Goal: Information Seeking & Learning: Learn about a topic

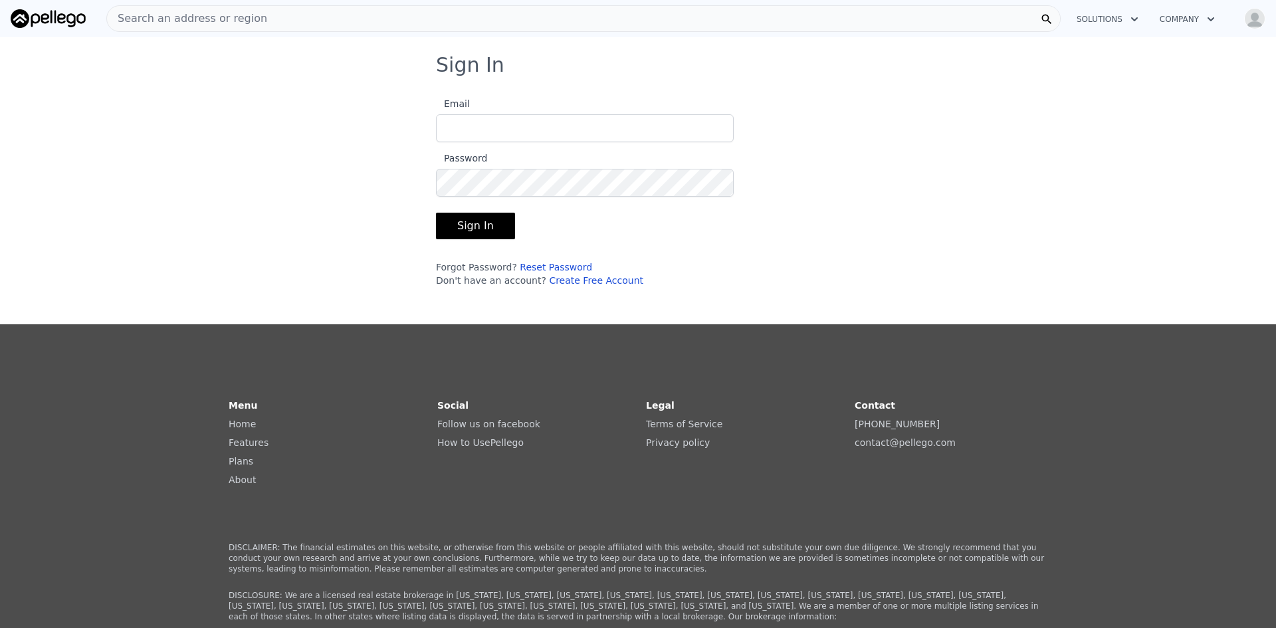
type input "[EMAIL_ADDRESS][DOMAIN_NAME]"
click at [465, 225] on button "Sign In" at bounding box center [475, 226] width 79 height 27
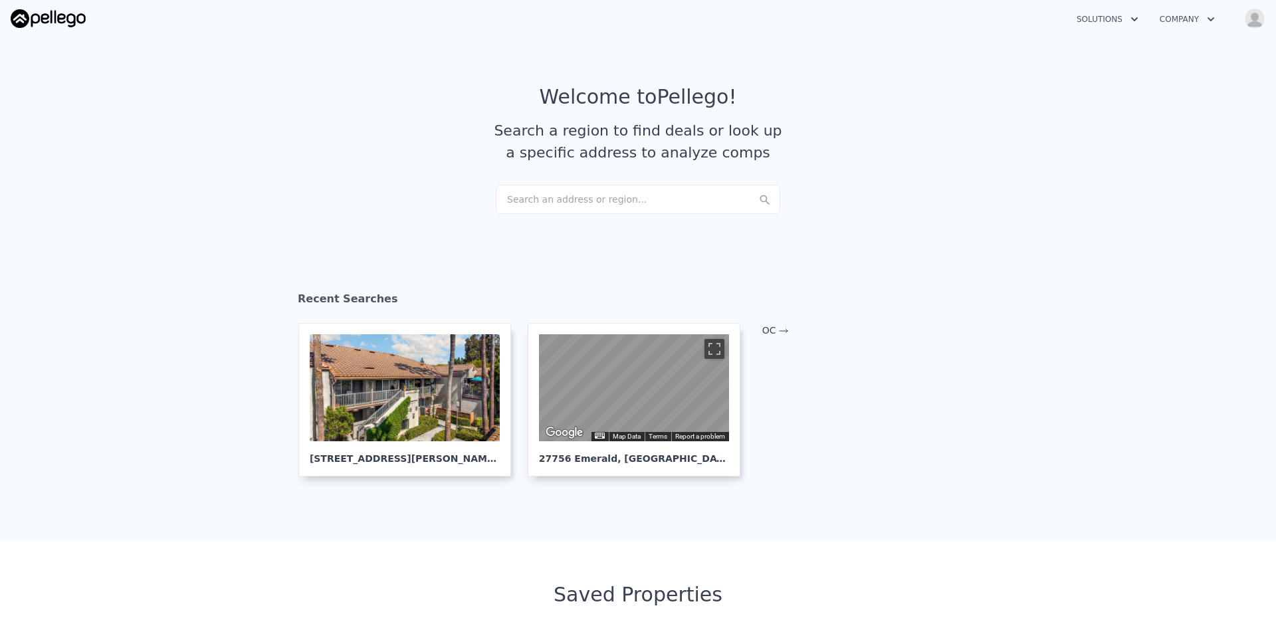
click at [510, 195] on div "Search an address or region..." at bounding box center [638, 199] width 284 height 29
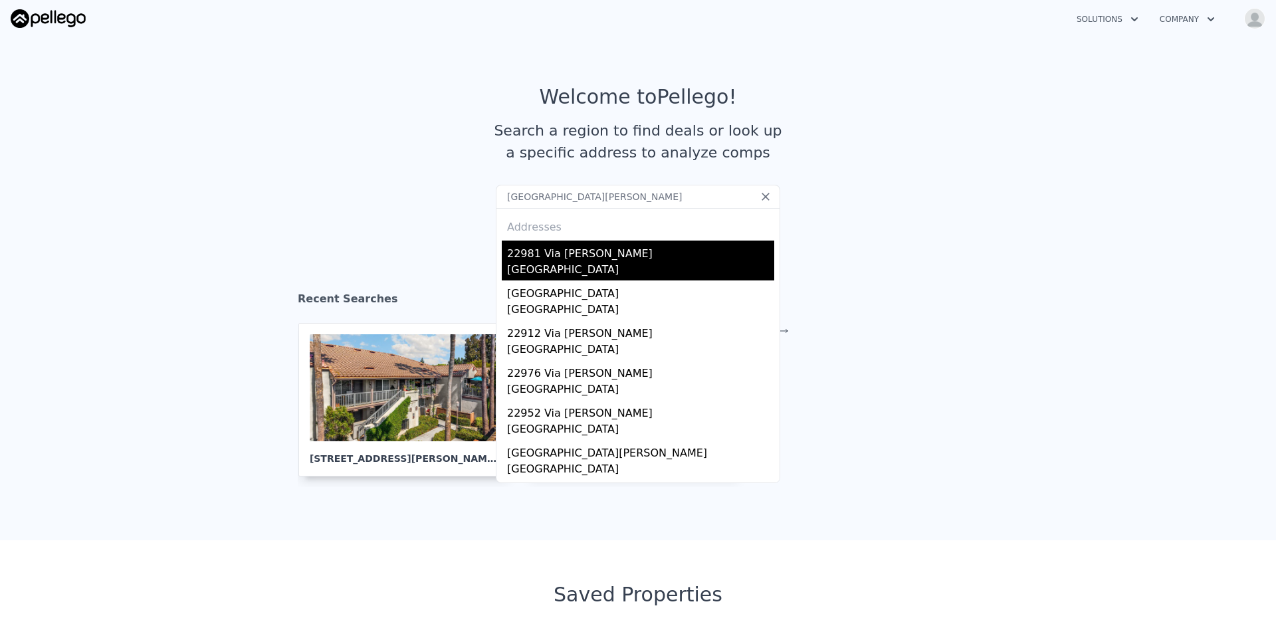
type input "[GEOGRAPHIC_DATA][PERSON_NAME]"
click at [531, 265] on div "[GEOGRAPHIC_DATA]" at bounding box center [640, 271] width 267 height 19
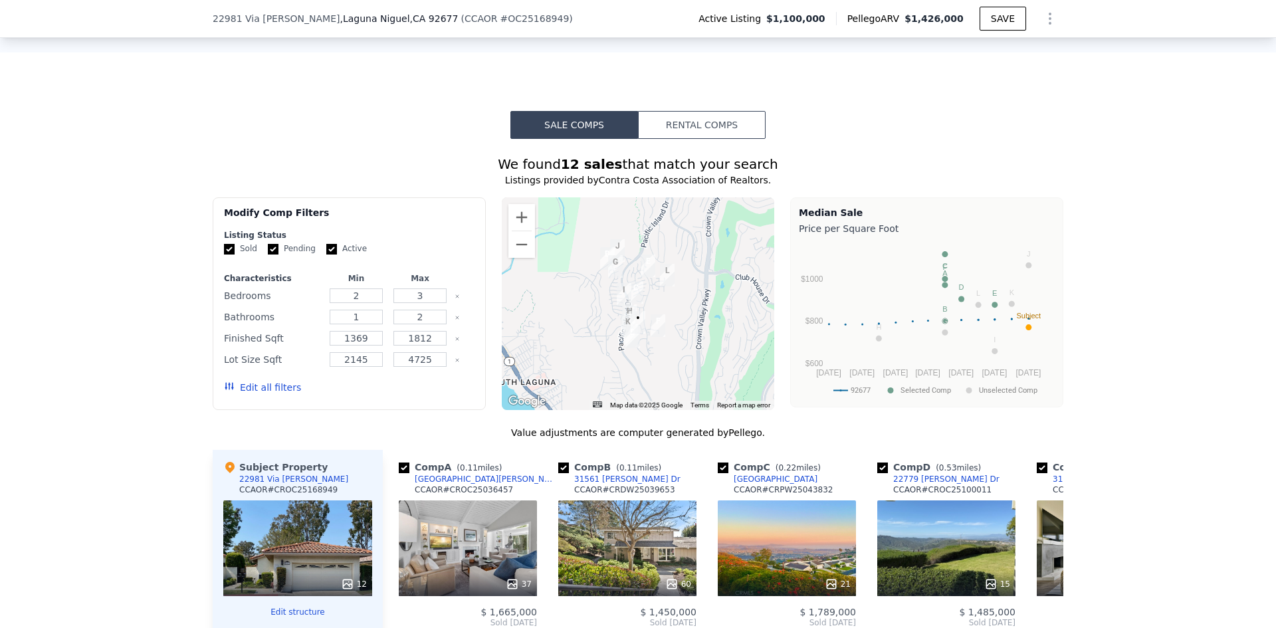
scroll to position [1158, 0]
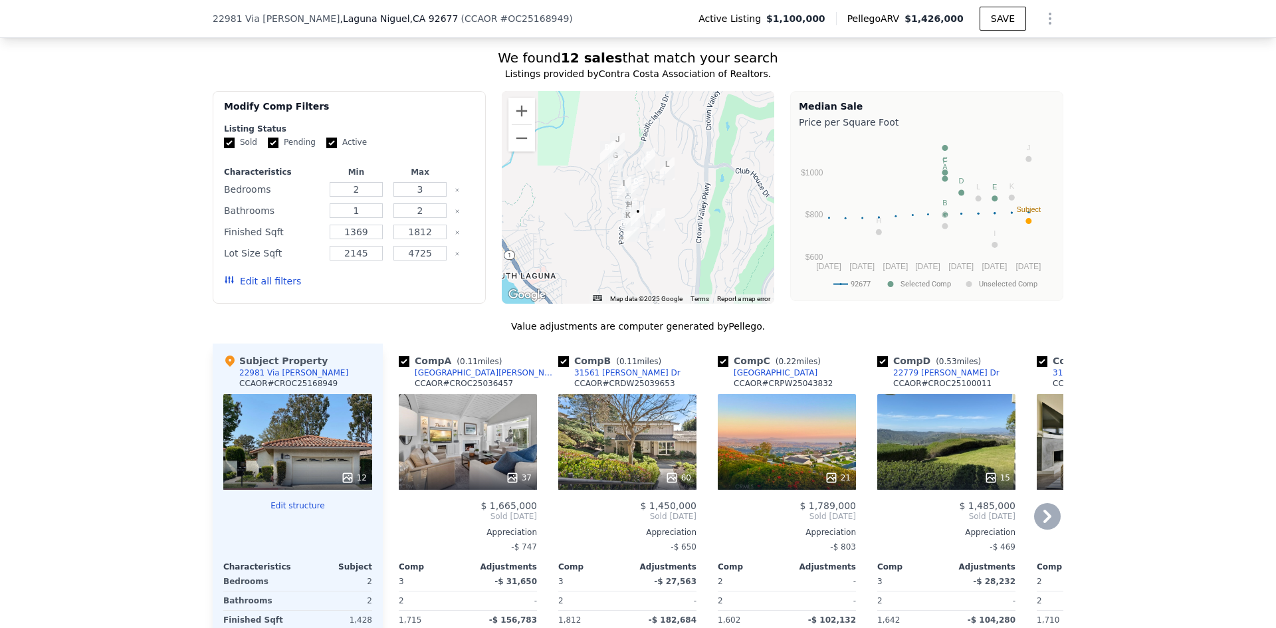
click at [877, 367] on input "checkbox" at bounding box center [882, 361] width 11 height 11
checkbox input "false"
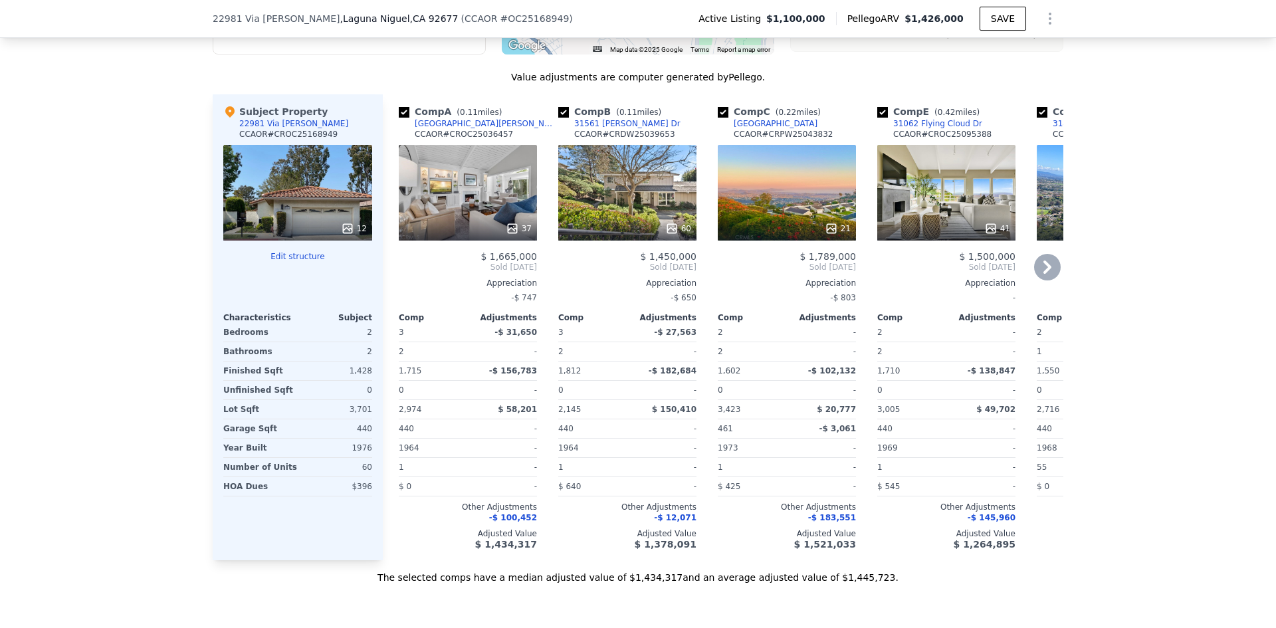
scroll to position [1424, 0]
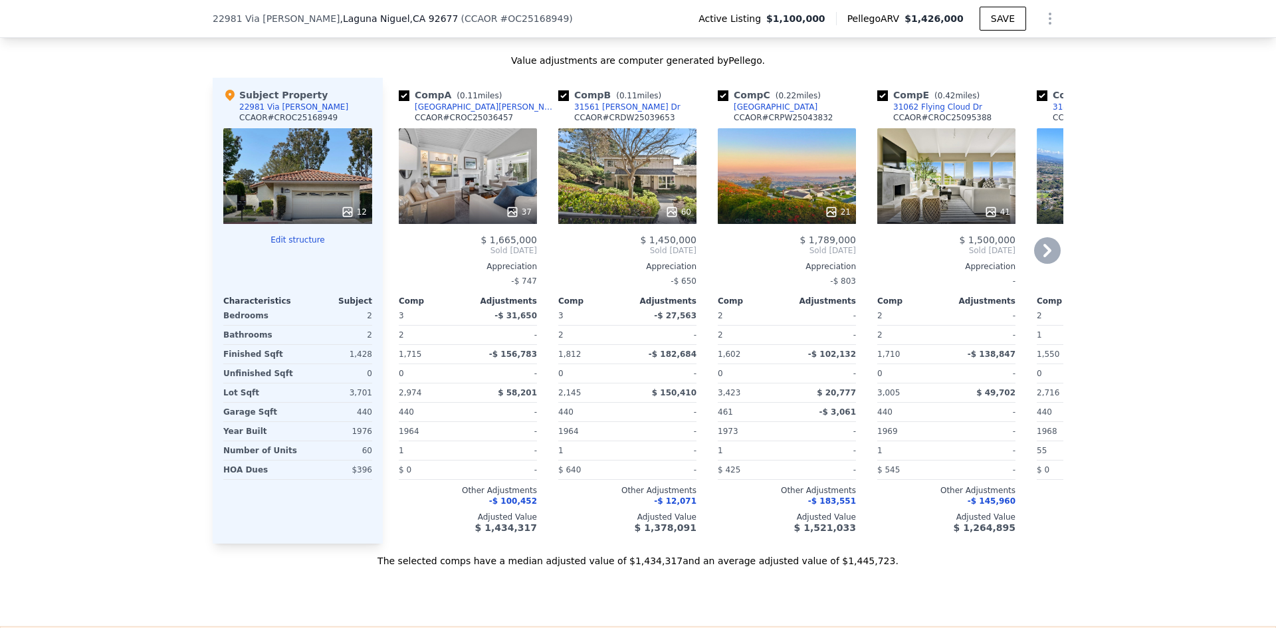
click at [1043, 264] on icon at bounding box center [1047, 250] width 27 height 27
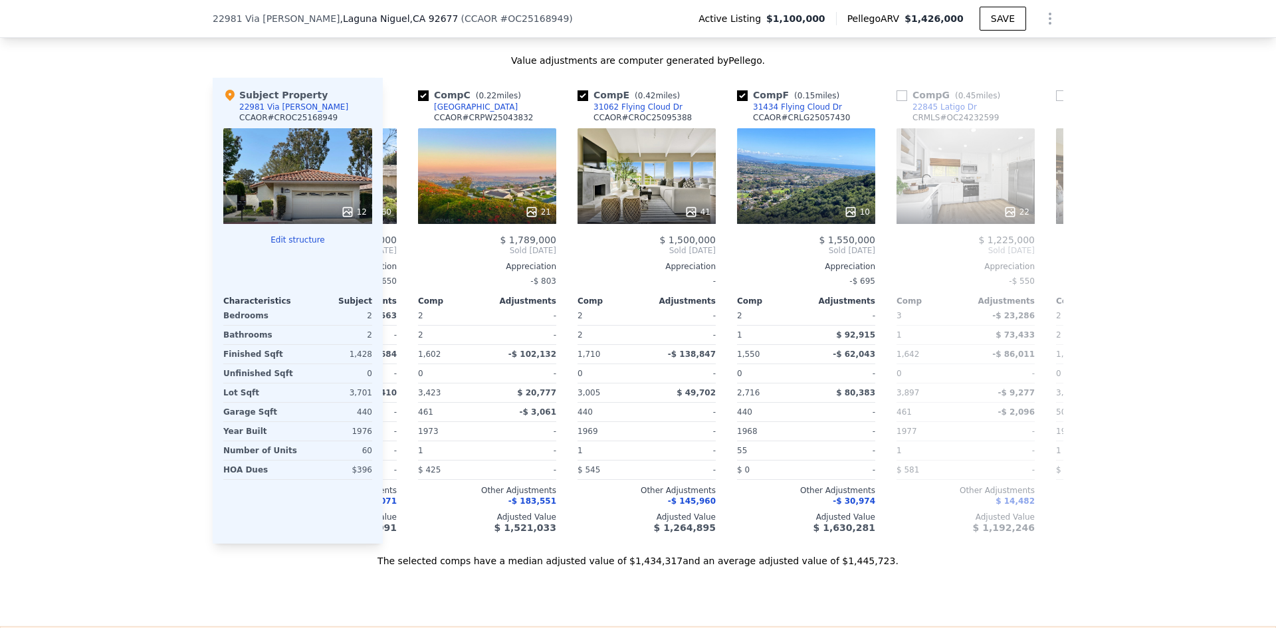
scroll to position [0, 319]
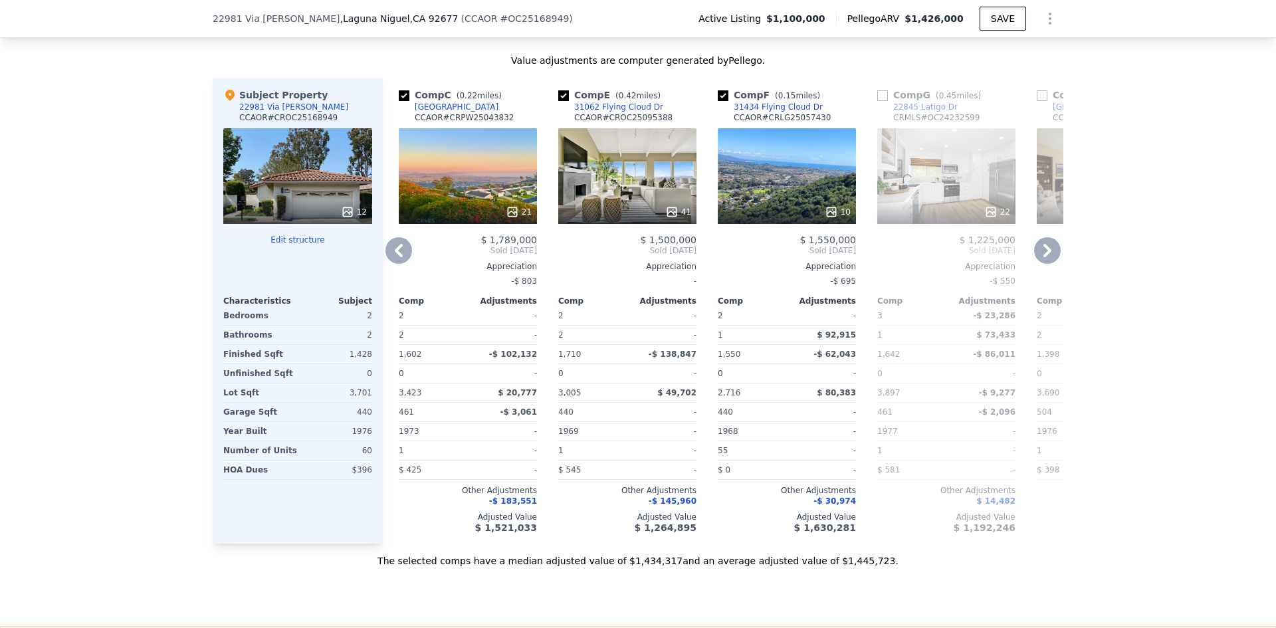
click at [1043, 264] on icon at bounding box center [1047, 250] width 27 height 27
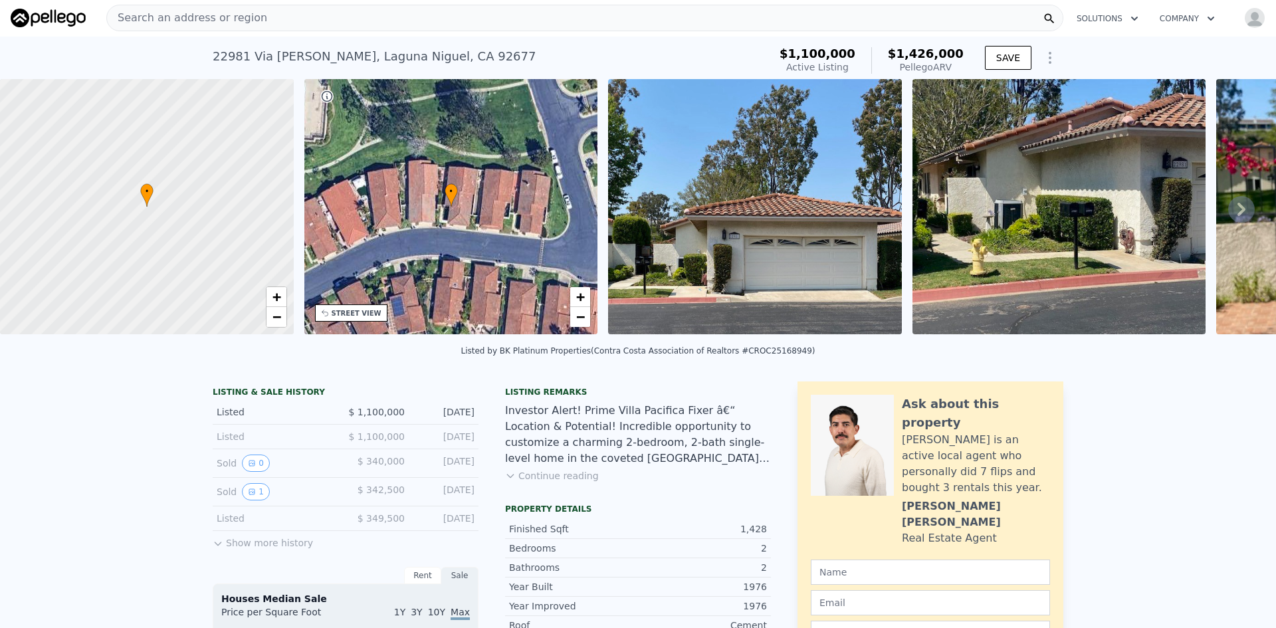
scroll to position [0, 0]
